Goal: Task Accomplishment & Management: Use online tool/utility

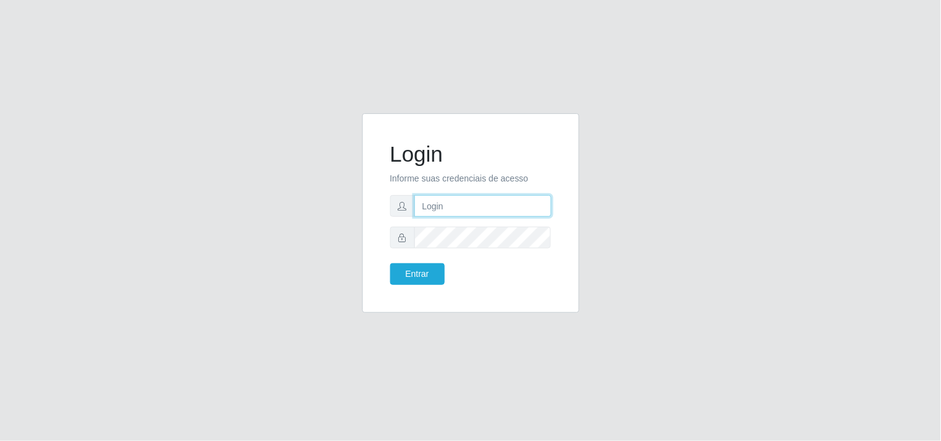
click at [487, 210] on input "text" at bounding box center [482, 206] width 137 height 22
type input "biatriz@comprebem"
click at [390, 264] on button "Entrar" at bounding box center [417, 275] width 55 height 22
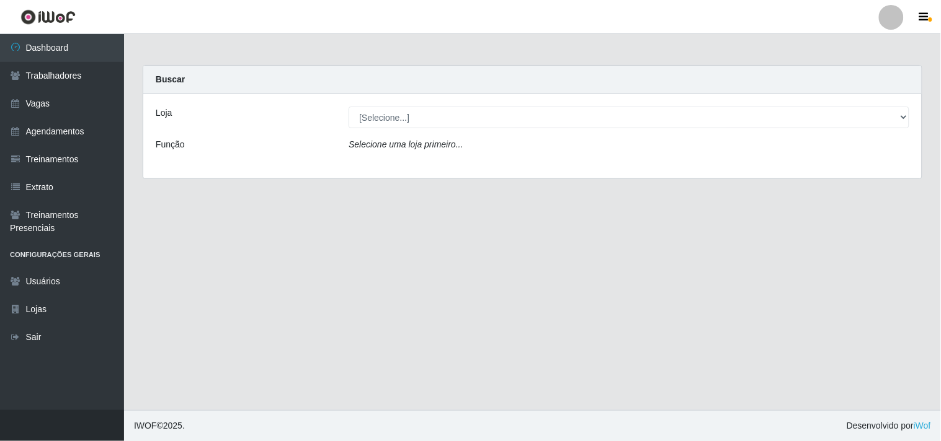
click at [389, 100] on div "Loja [Selecione...] Supermercado Compre Bem - Itabaiana Função Selecione uma lo…" at bounding box center [532, 136] width 778 height 84
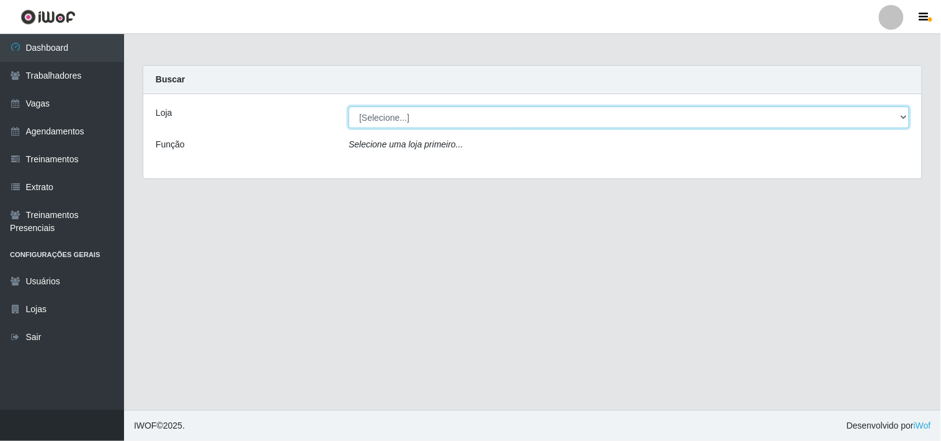
click at [387, 117] on select "[Selecione...] Supermercado Compre Bem - Itabaiana" at bounding box center [628, 118] width 561 height 22
click at [348, 107] on select "[Selecione...] Supermercado Compre Bem - Itabaiana" at bounding box center [628, 118] width 561 height 22
click at [394, 115] on select "[Selecione...] Supermercado Compre Bem - Itabaiana" at bounding box center [628, 118] width 561 height 22
select select "264"
click at [348, 107] on select "[Selecione...] Supermercado Compre Bem - Itabaiana" at bounding box center [628, 118] width 561 height 22
